Goal: Task Accomplishment & Management: Use online tool/utility

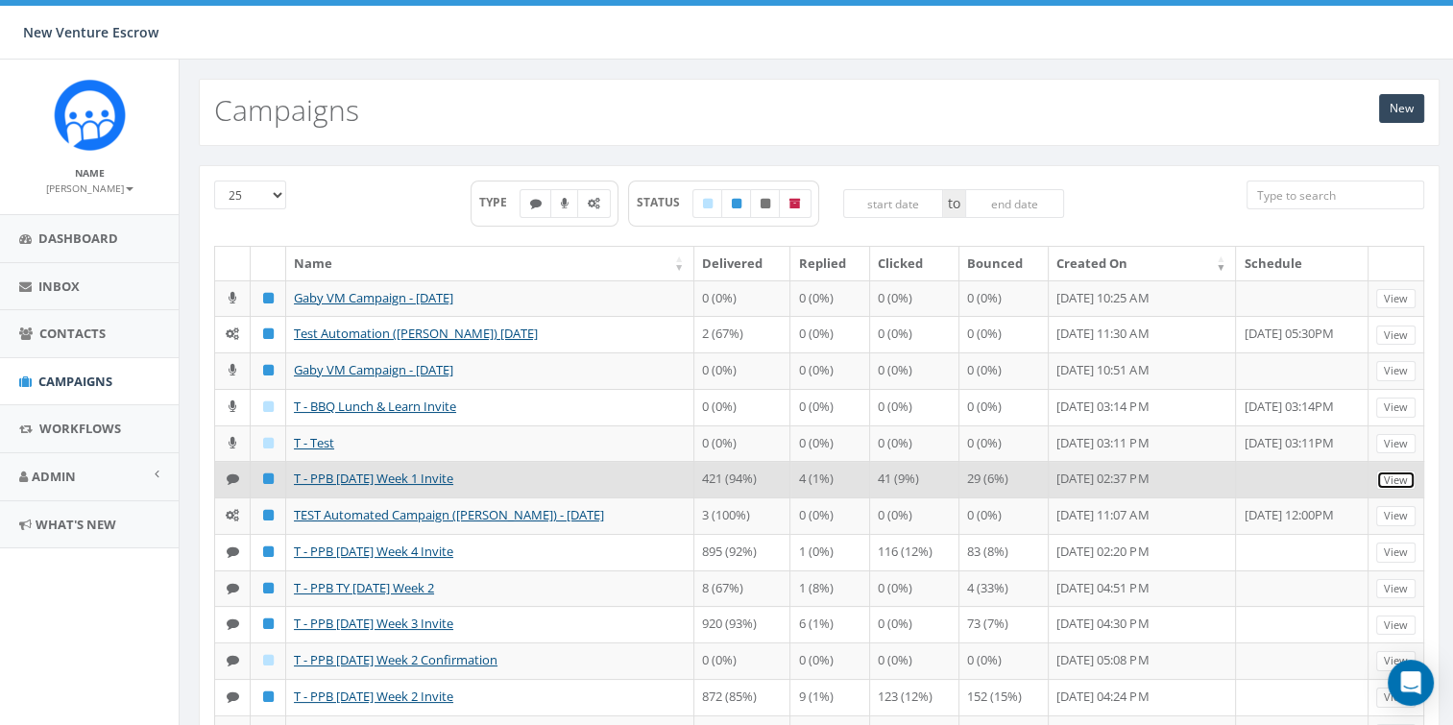
click at [1404, 491] on link "View" at bounding box center [1396, 481] width 39 height 20
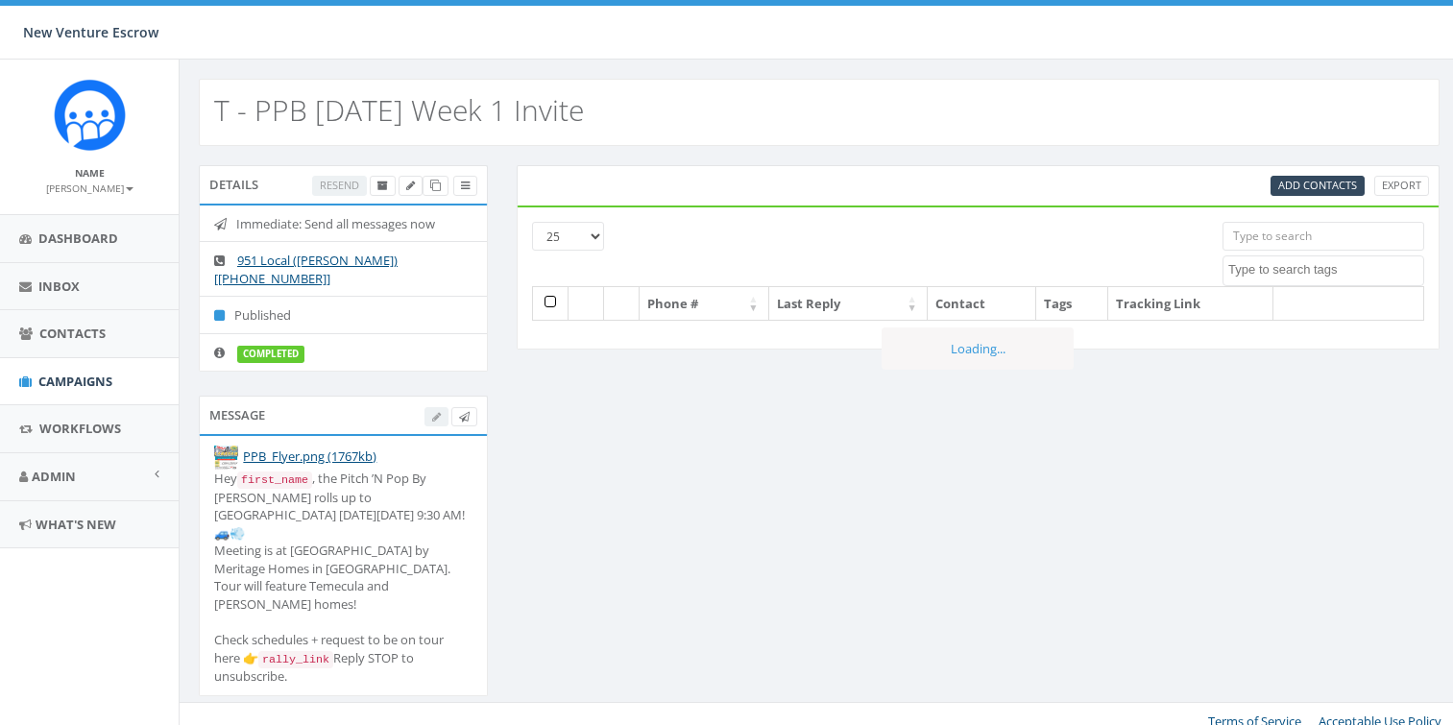
select select
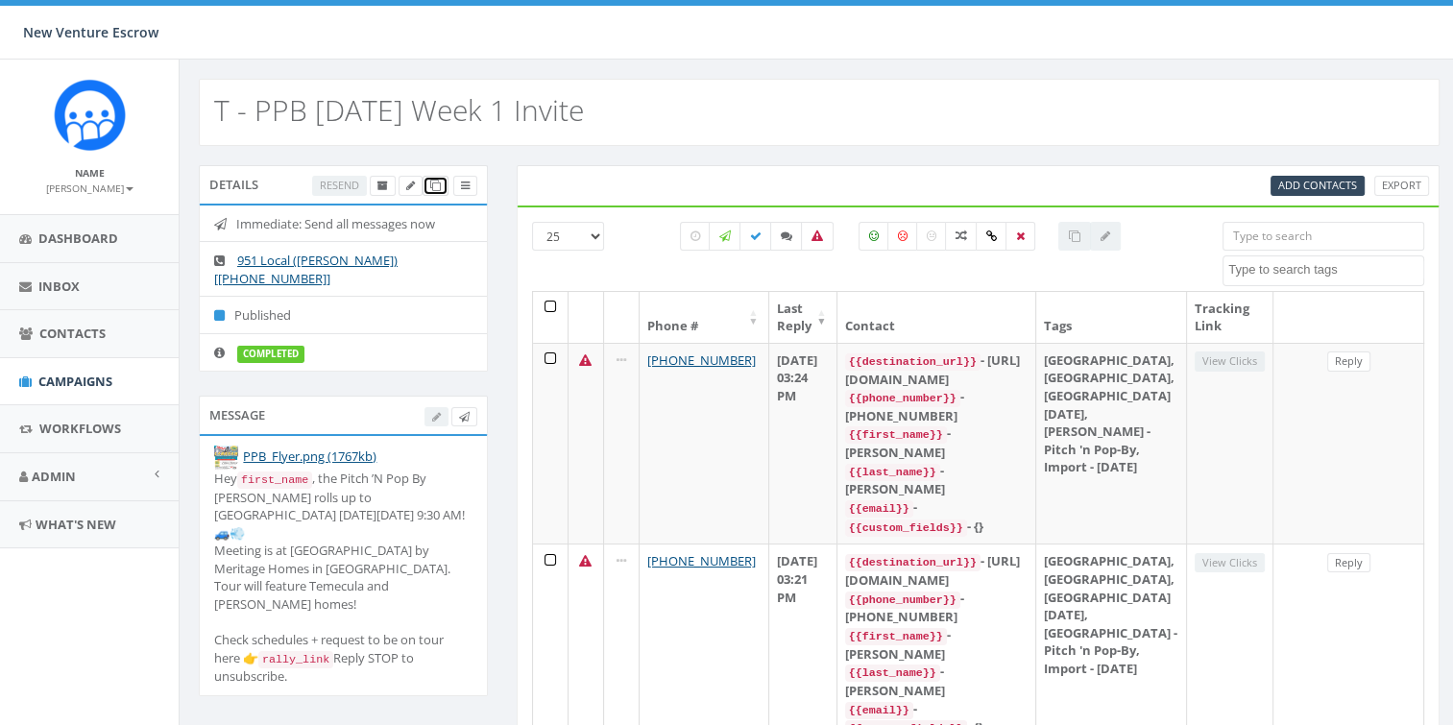
click at [438, 187] on icon at bounding box center [435, 186] width 11 height 11
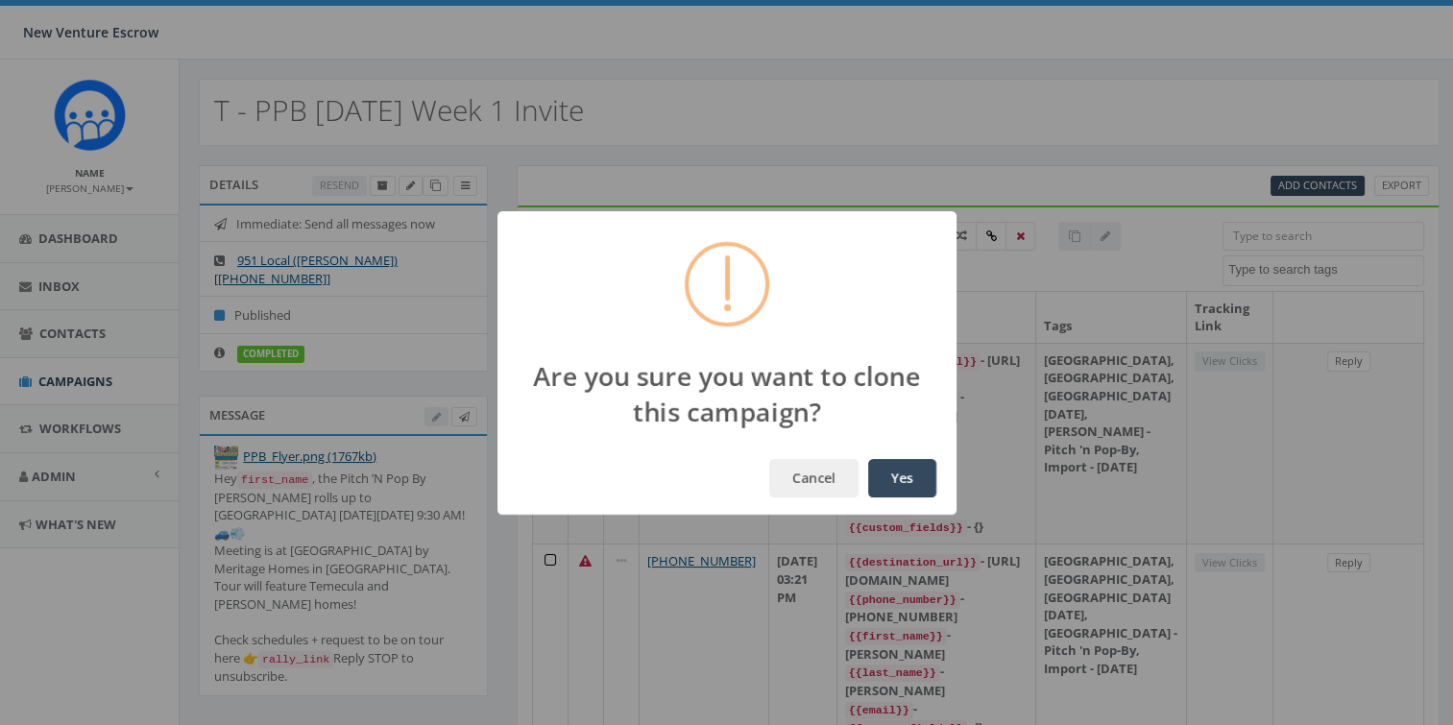
click at [892, 484] on button "Yes" at bounding box center [902, 478] width 68 height 38
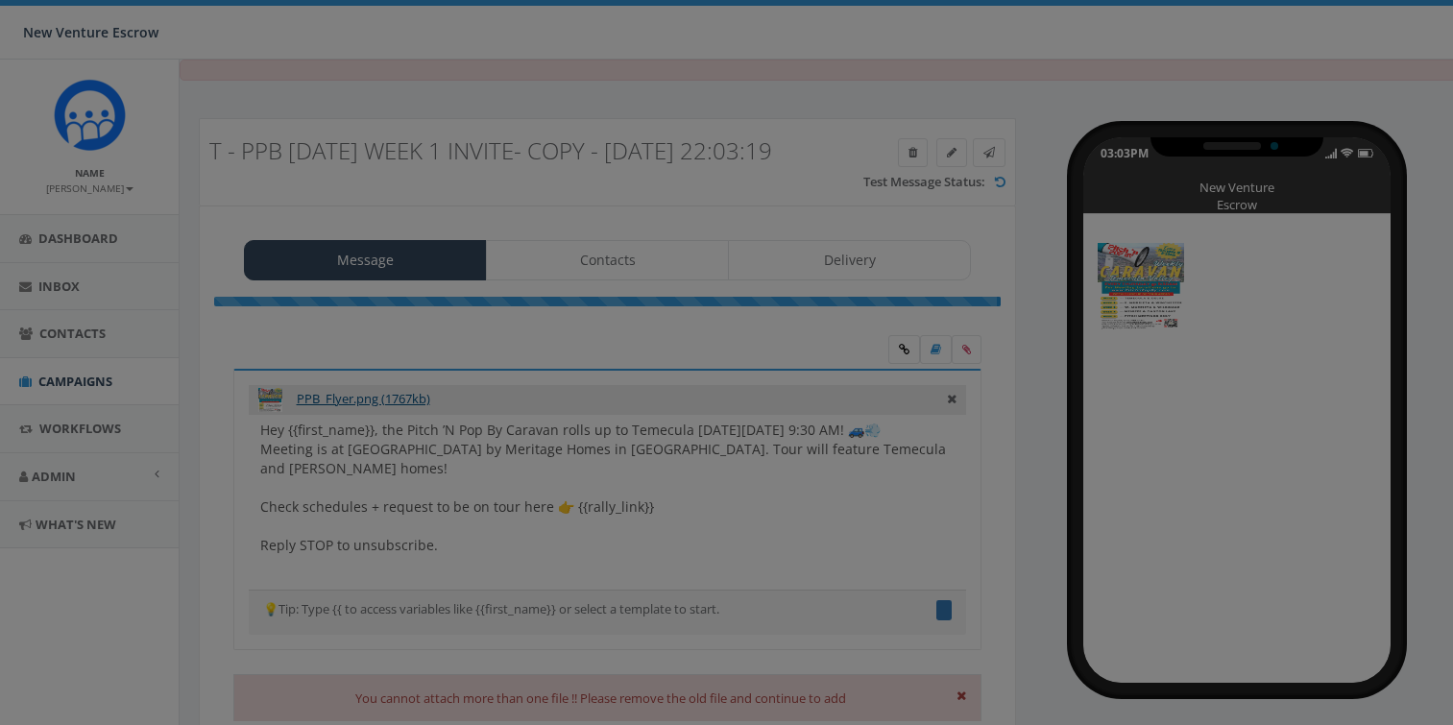
type textarea "Hey {{first_name}}, the Pitch ’N Pop By Caravan rolls up to Temecula next Thurs…"
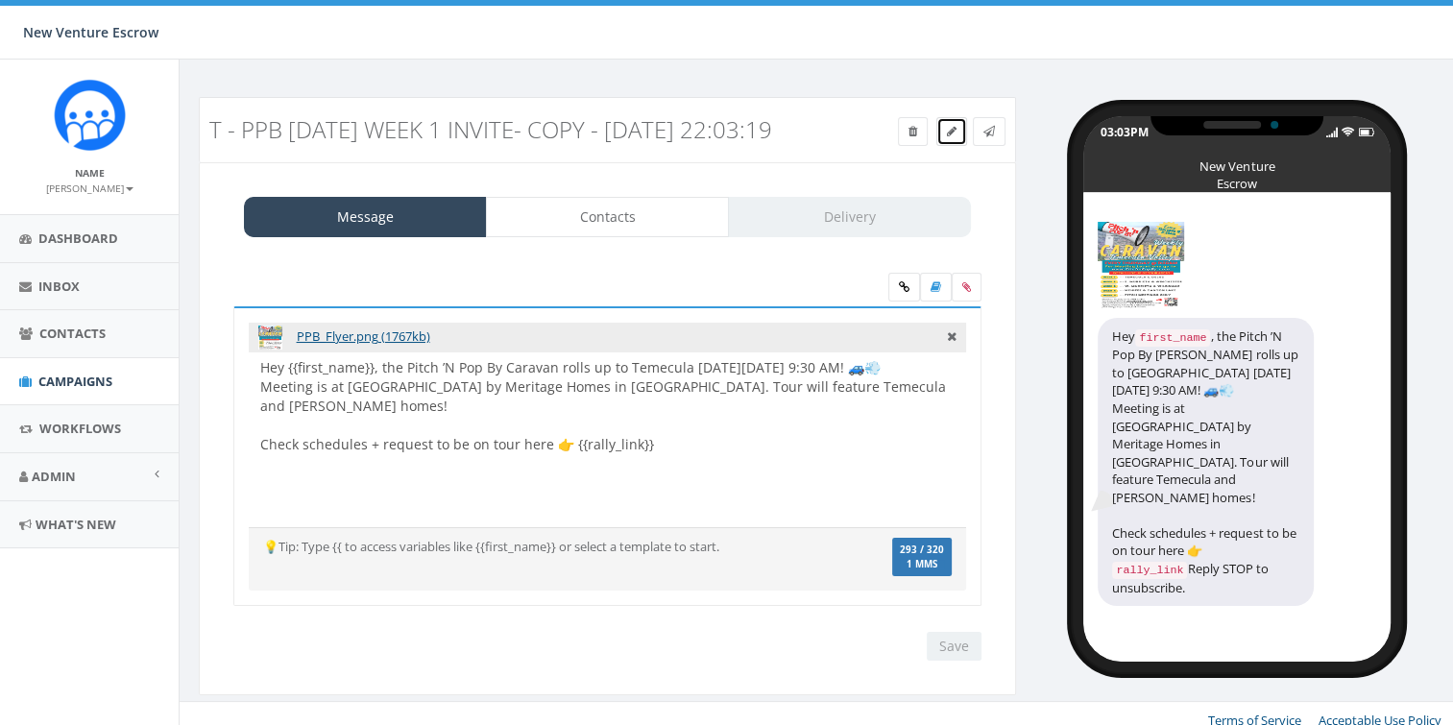
click at [953, 134] on icon at bounding box center [952, 132] width 10 height 12
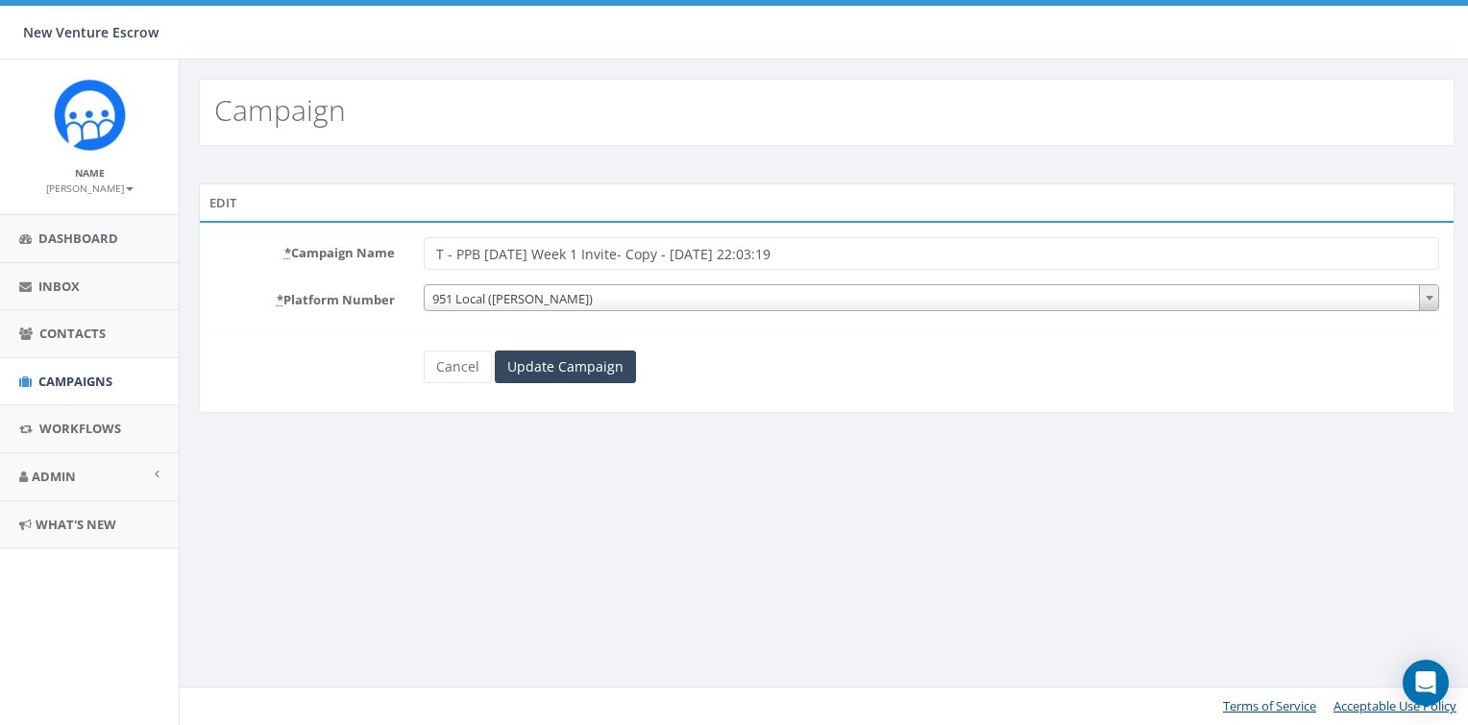
click at [628, 255] on input "T - PPB [DATE] Week 1 Invite- Copy - [DATE] 22:03:19" at bounding box center [932, 253] width 1016 height 33
click at [583, 254] on input "T - PPB [DATE] Week 1 Invite- Copy - [DATE] 22:03:19" at bounding box center [932, 253] width 1016 height 33
drag, startPoint x: 777, startPoint y: 252, endPoint x: 625, endPoint y: 259, distance: 152.0
click at [625, 259] on input "T - PPB [DATE] Week 2 Invite- Copy - [DATE] 22:03:19" at bounding box center [932, 253] width 1016 height 33
type input "T - PPB [DATE] Week 2 Invite"
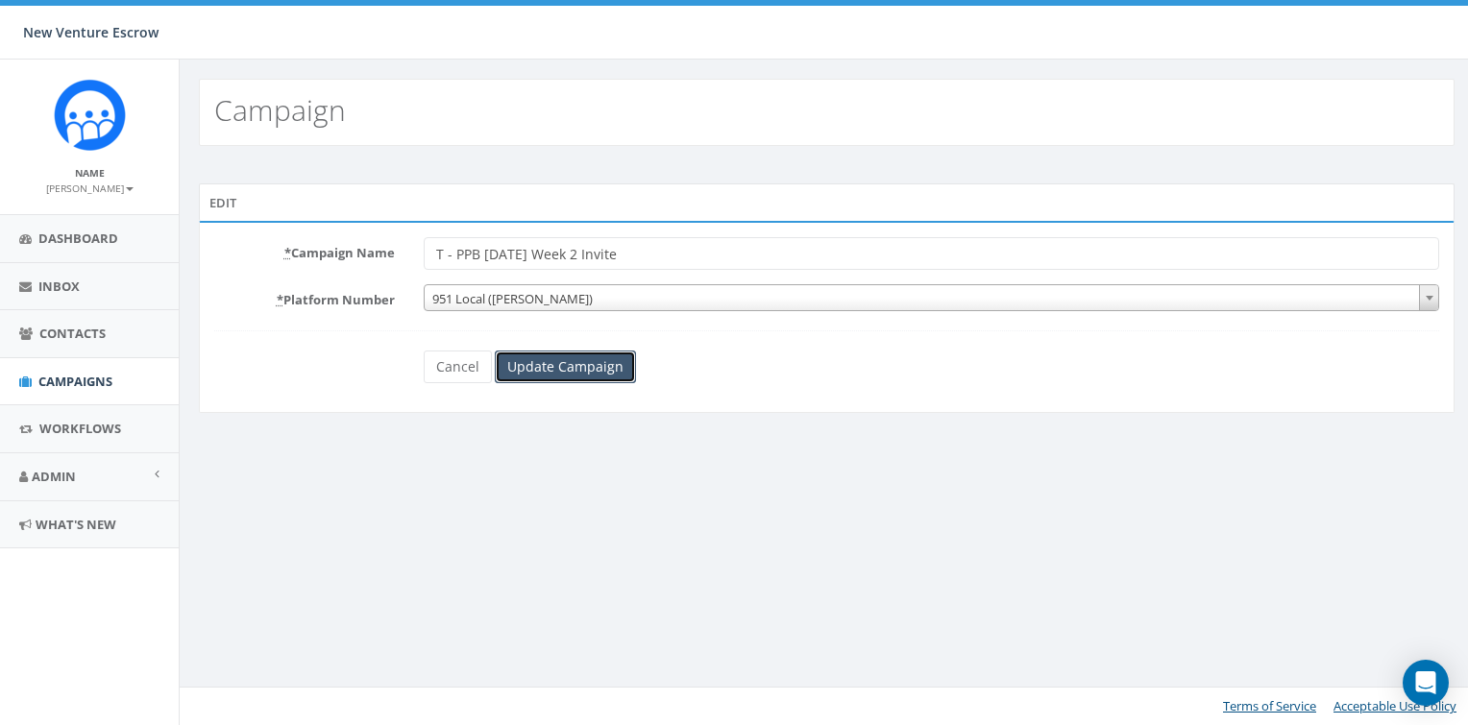
click at [586, 365] on input "Update Campaign" at bounding box center [565, 367] width 141 height 33
